Goal: Use online tool/utility

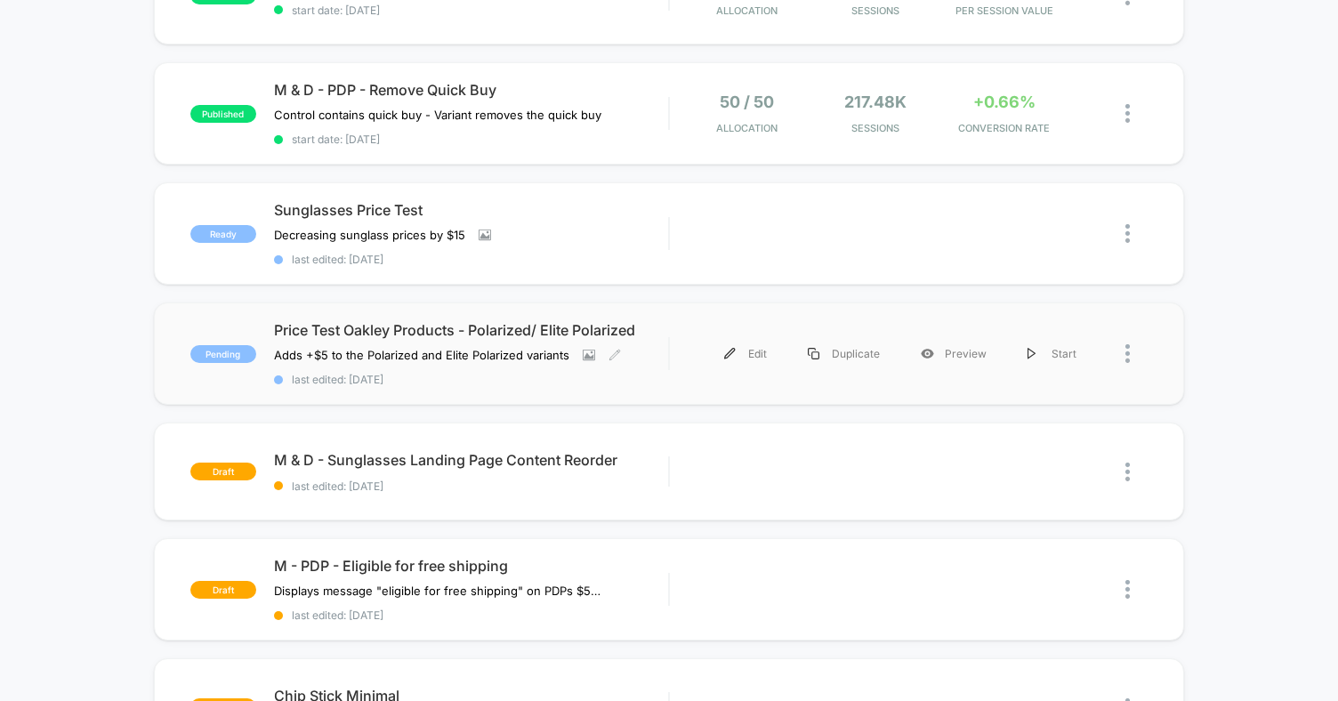
click at [660, 358] on div "Price Test Oakley Products - Polarized/ Elite Polarized Adds +$5 to the Polariz…" at bounding box center [471, 353] width 394 height 65
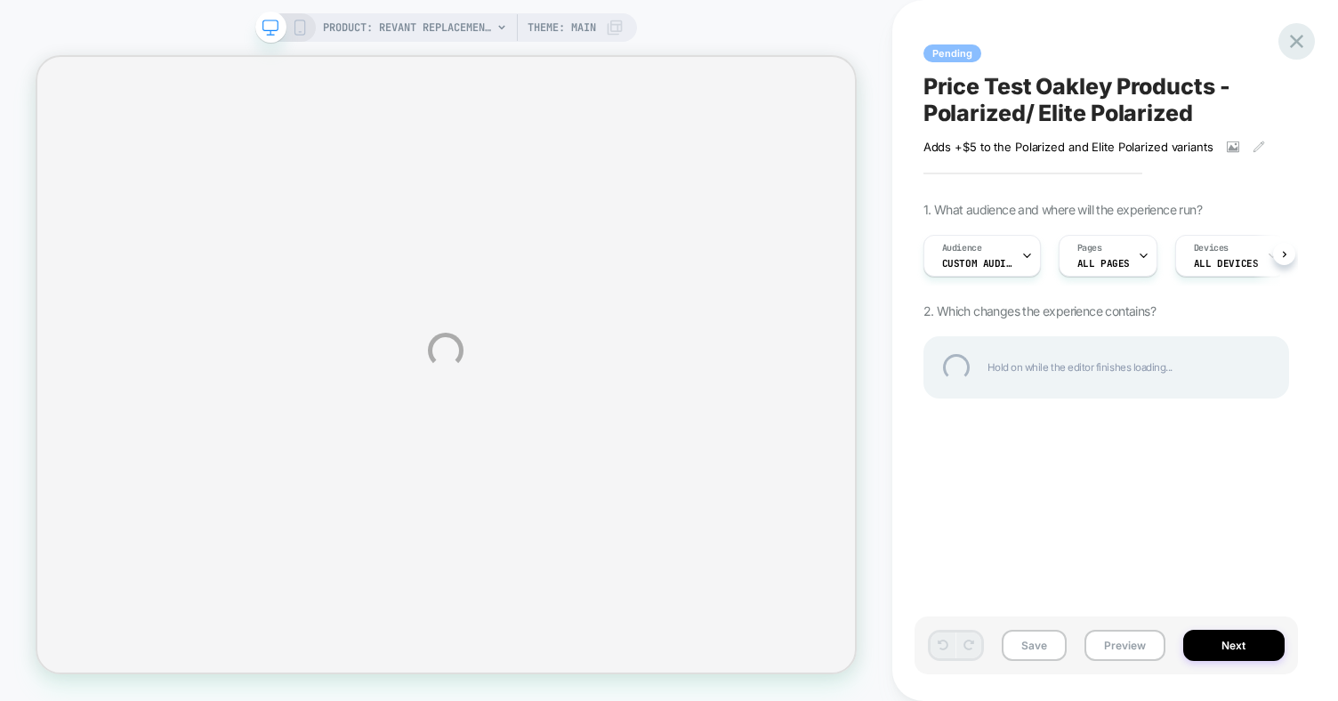
click at [1291, 44] on div at bounding box center [1296, 41] width 36 height 36
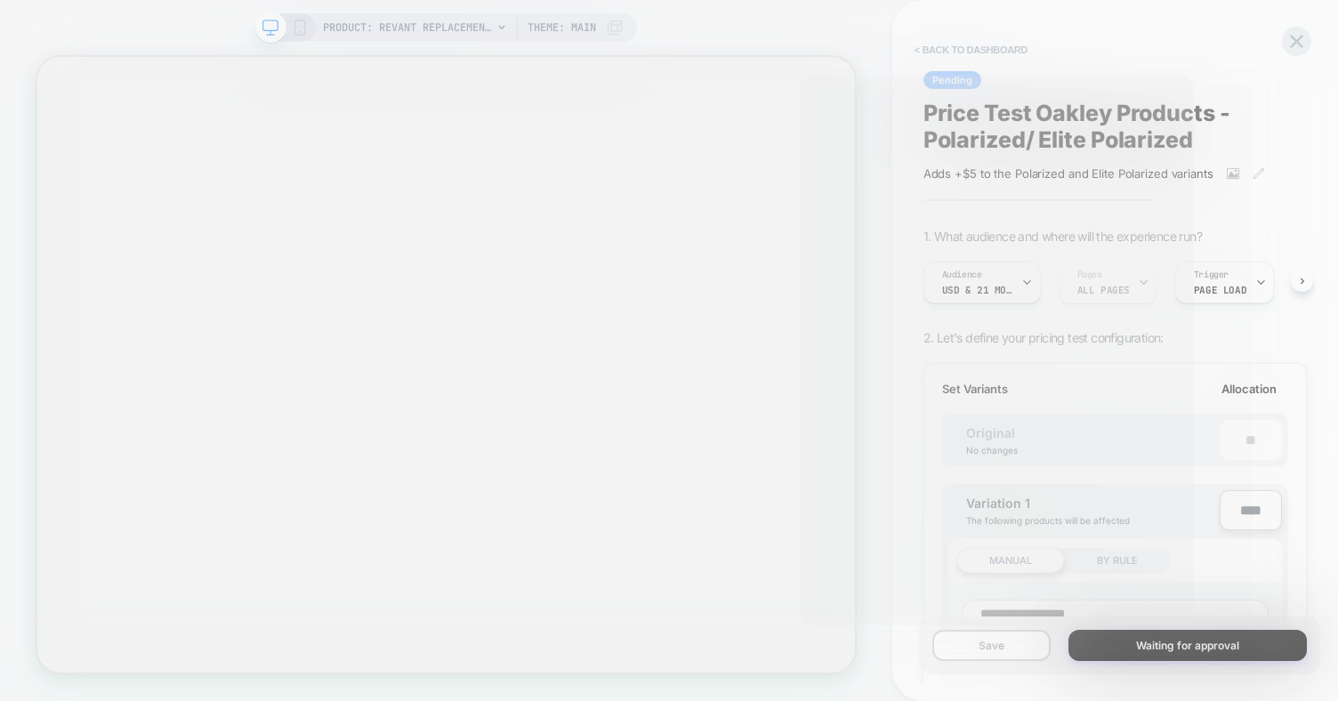
click at [630, 398] on div at bounding box center [669, 350] width 1338 height 701
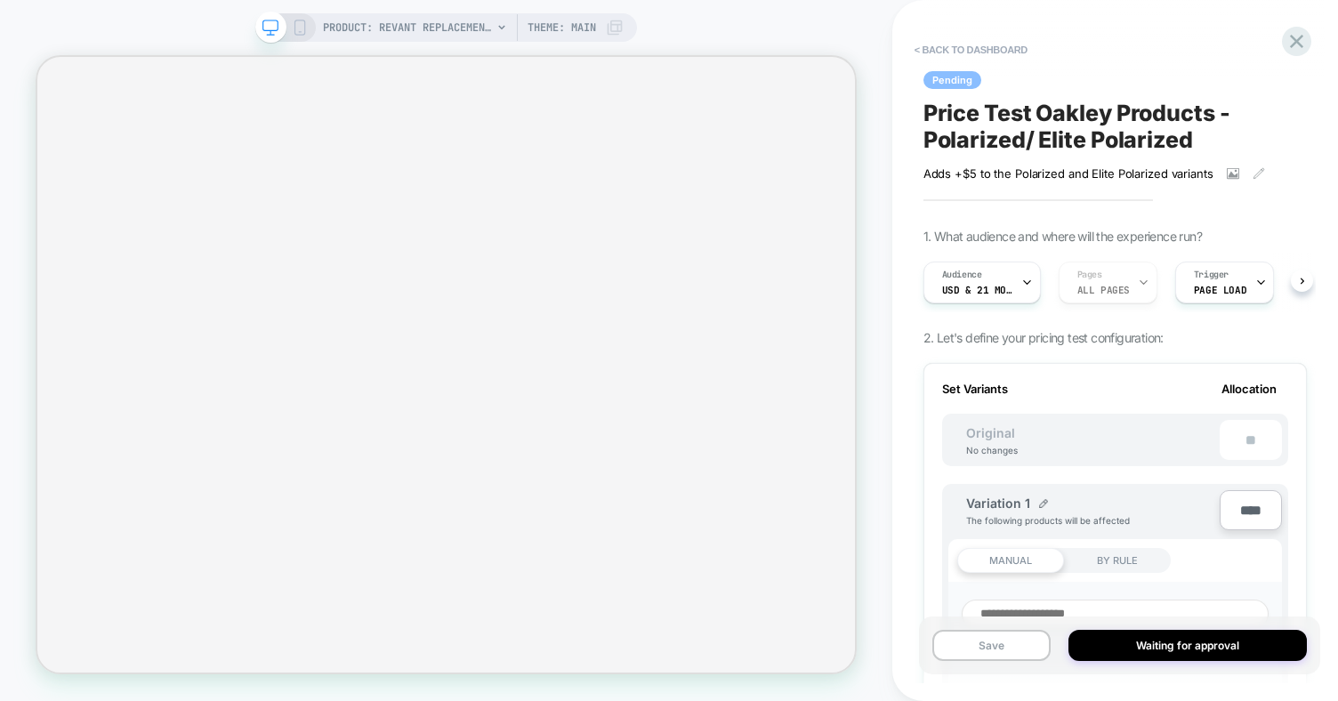
scroll to position [0, 2]
click at [1297, 41] on icon at bounding box center [1296, 41] width 13 height 13
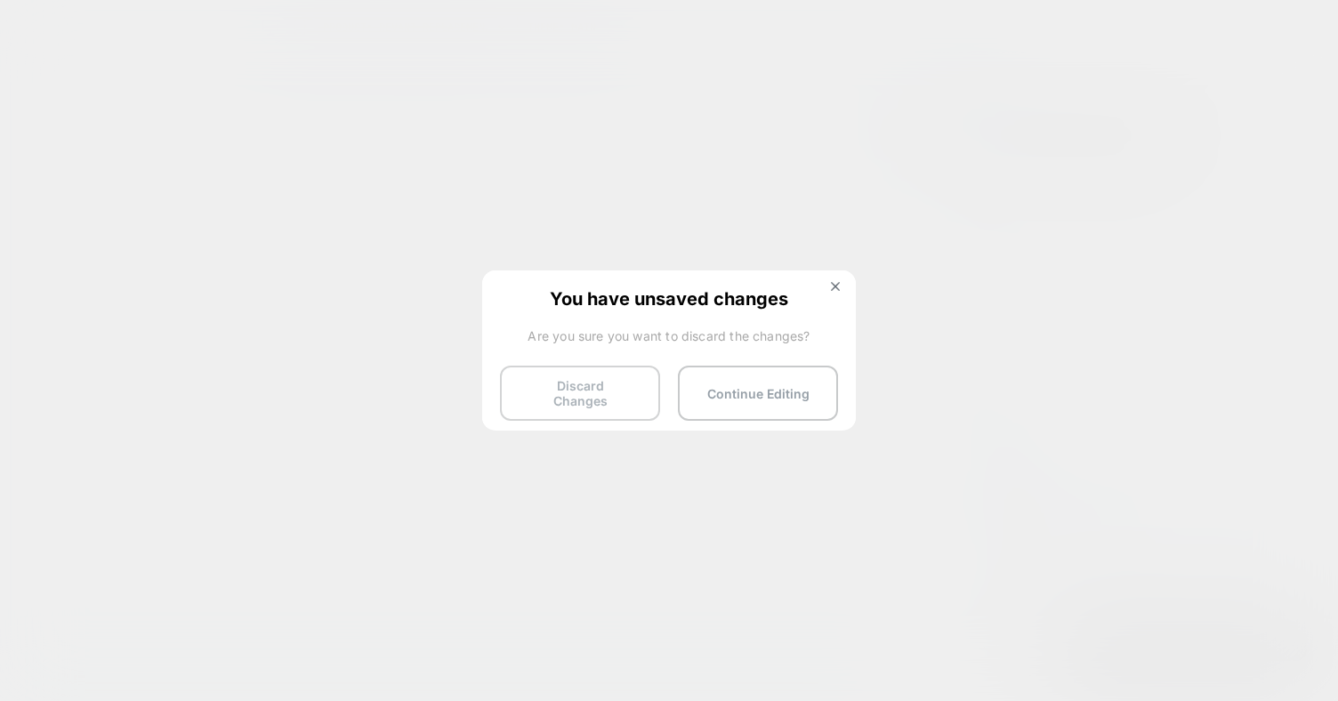
click at [599, 389] on button "Discard Changes" at bounding box center [580, 393] width 160 height 55
